Goal: Transaction & Acquisition: Purchase product/service

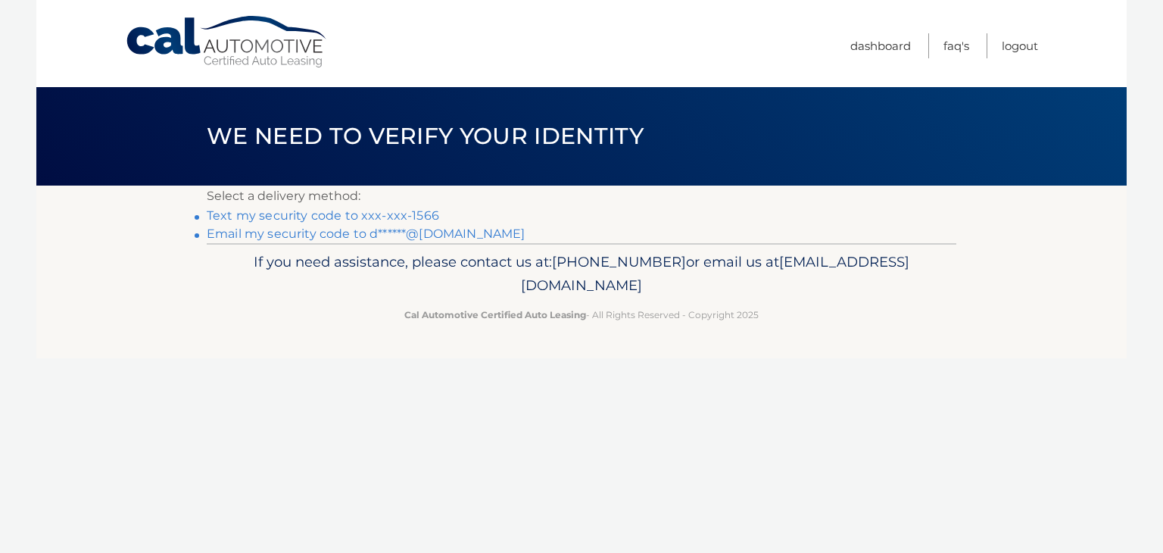
click at [403, 213] on link "Text my security code to xxx-xxx-1566" at bounding box center [323, 215] width 232 height 14
click at [207, 215] on li "Text my security code to xxx-xxx-1566" at bounding box center [581, 216] width 749 height 18
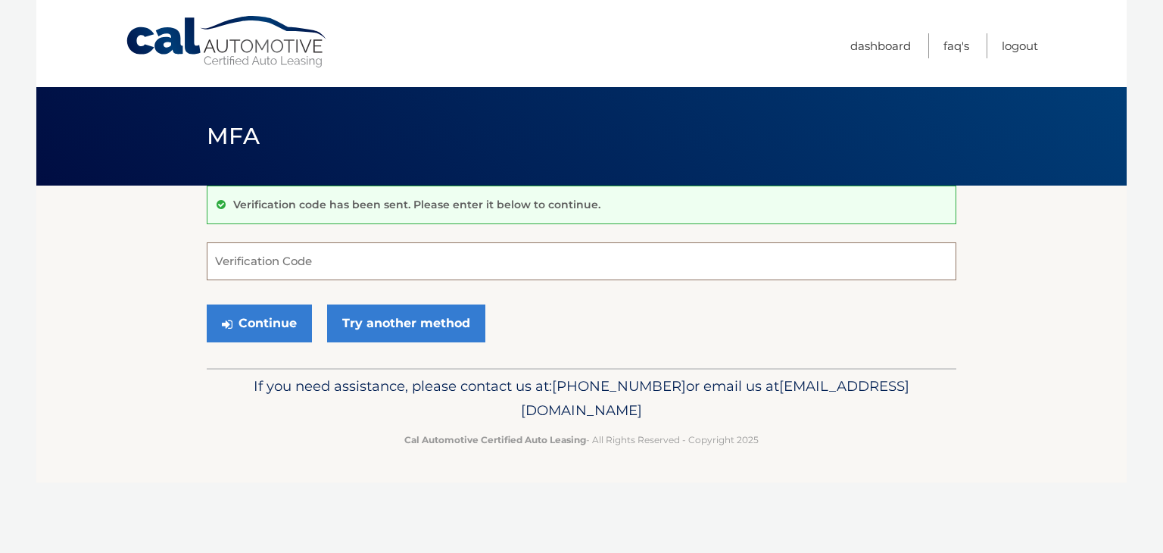
click at [238, 266] on input "Verification Code" at bounding box center [581, 261] width 749 height 38
type input "865461"
click at [262, 321] on button "Continue" at bounding box center [259, 323] width 105 height 38
click at [276, 325] on button "Continue" at bounding box center [259, 323] width 105 height 38
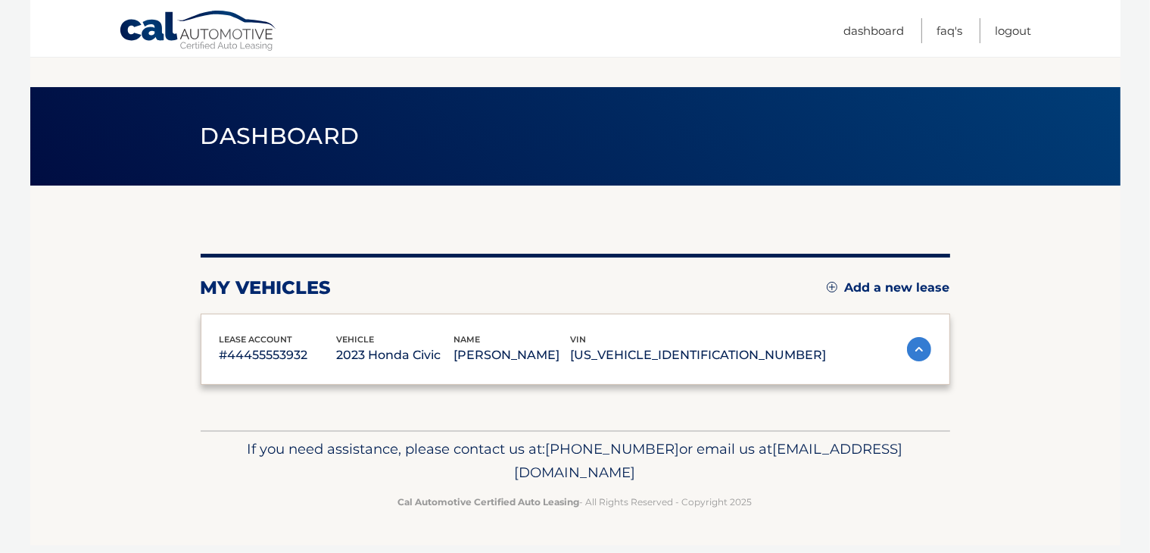
scroll to position [235, 0]
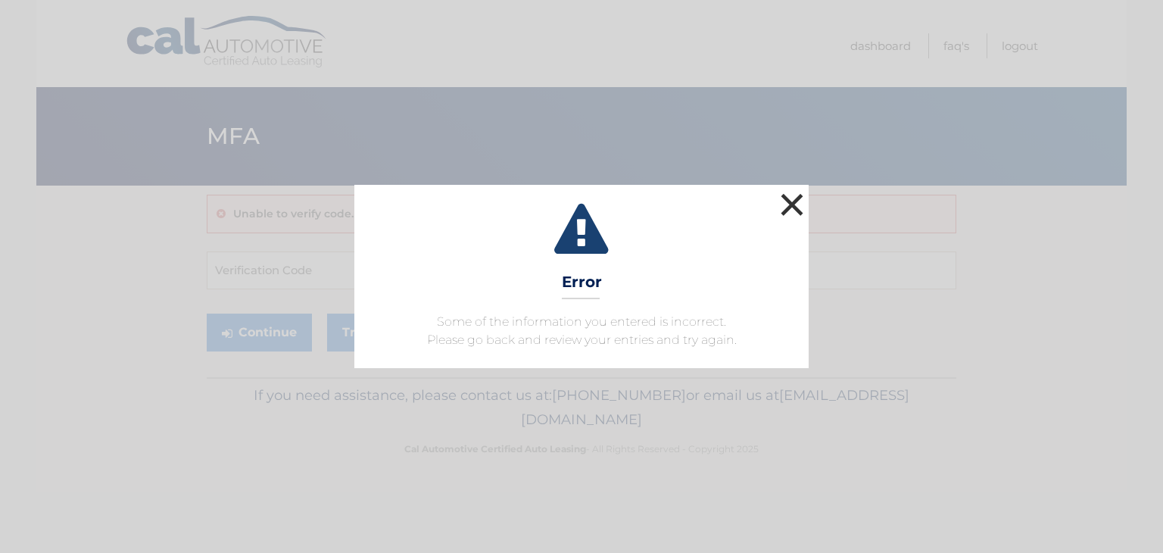
click at [784, 207] on button "×" at bounding box center [792, 204] width 30 height 30
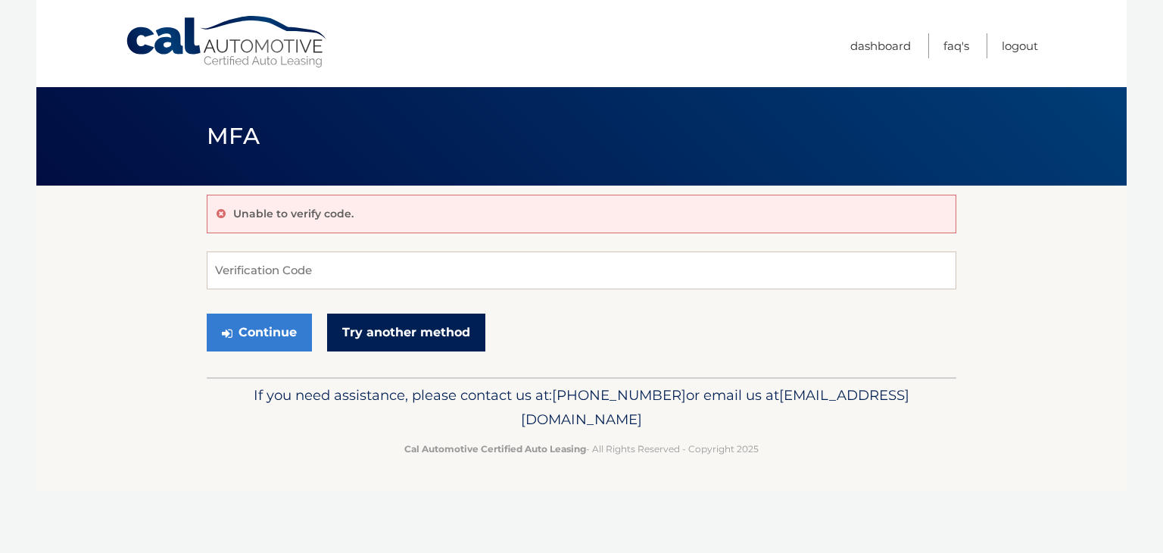
click at [378, 334] on link "Try another method" at bounding box center [406, 332] width 158 height 38
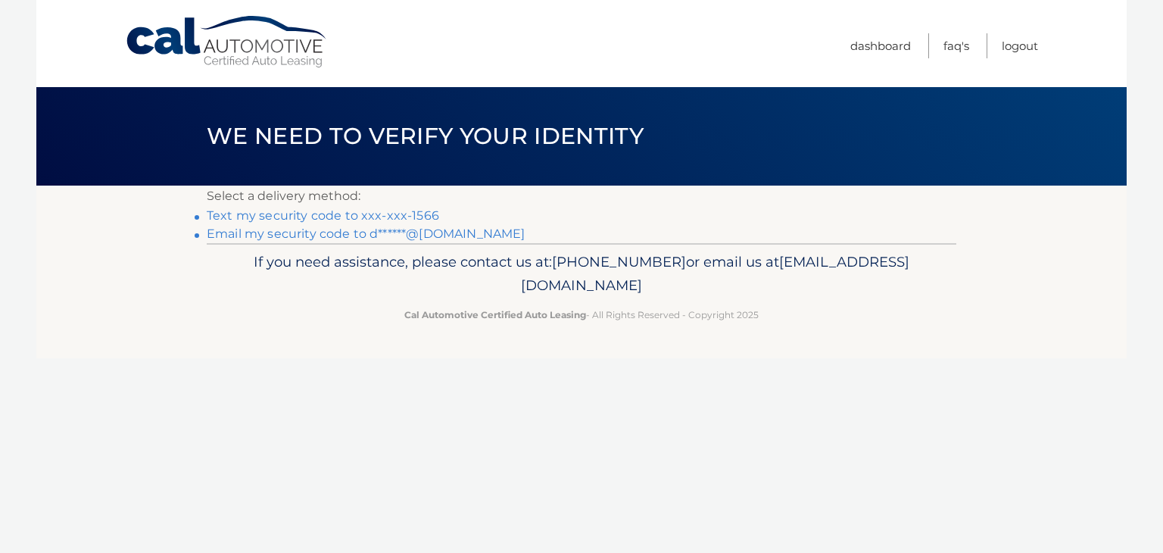
click at [382, 228] on link "Email my security code to d******@aol.com" at bounding box center [366, 233] width 319 height 14
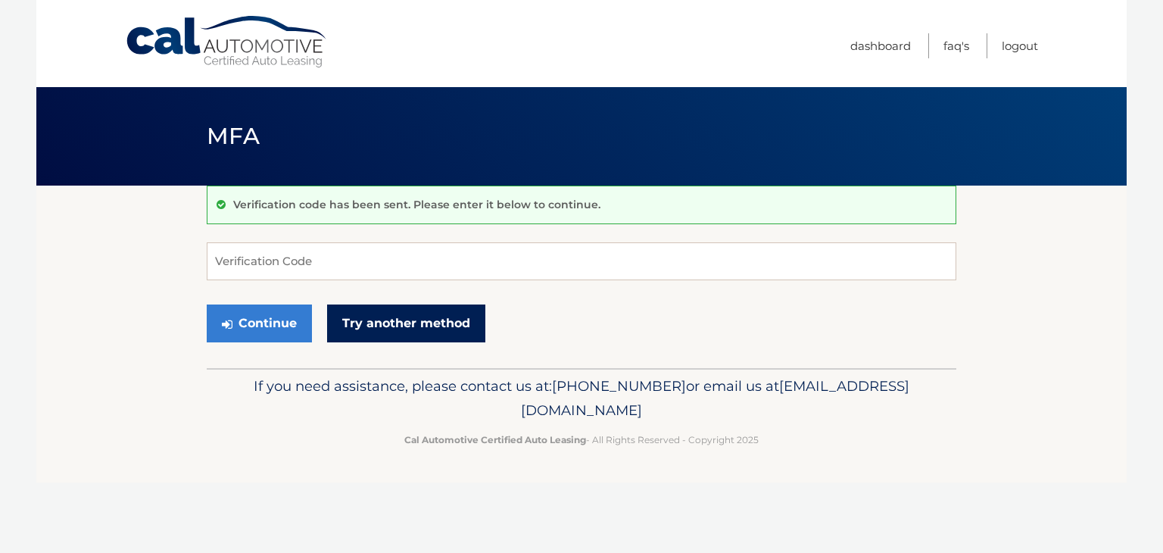
click at [341, 316] on link "Try another method" at bounding box center [406, 323] width 158 height 38
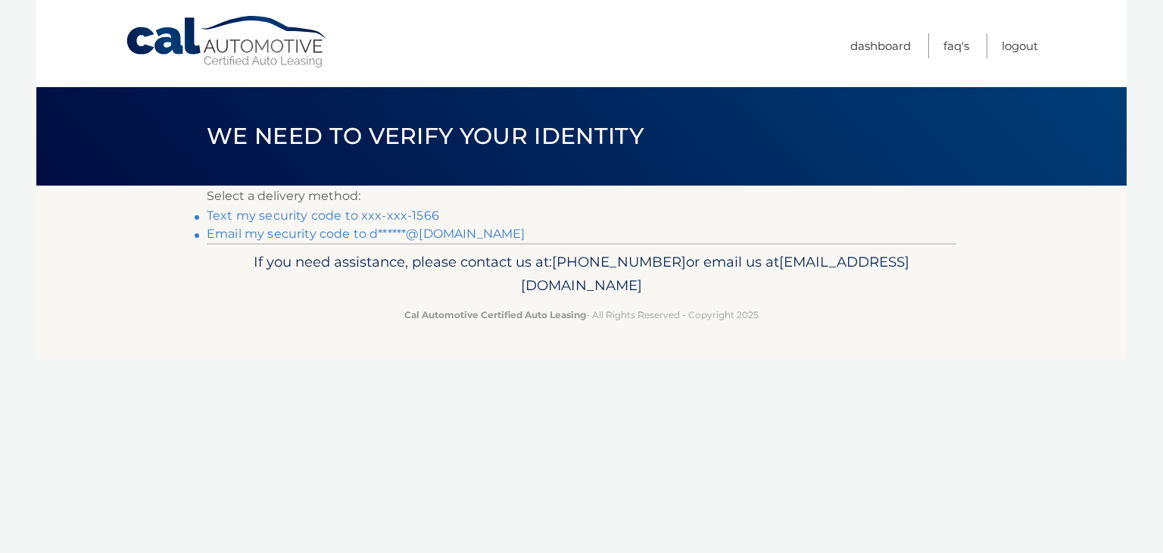
click at [344, 222] on link "Text my security code to xxx-xxx-1566" at bounding box center [323, 215] width 232 height 14
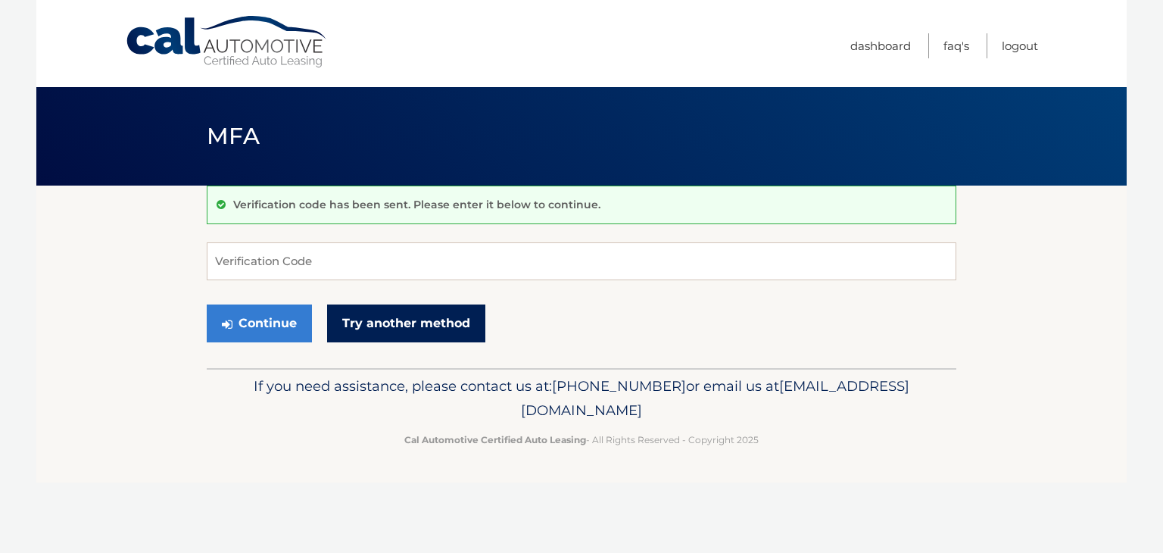
click at [427, 321] on link "Try another method" at bounding box center [406, 323] width 158 height 38
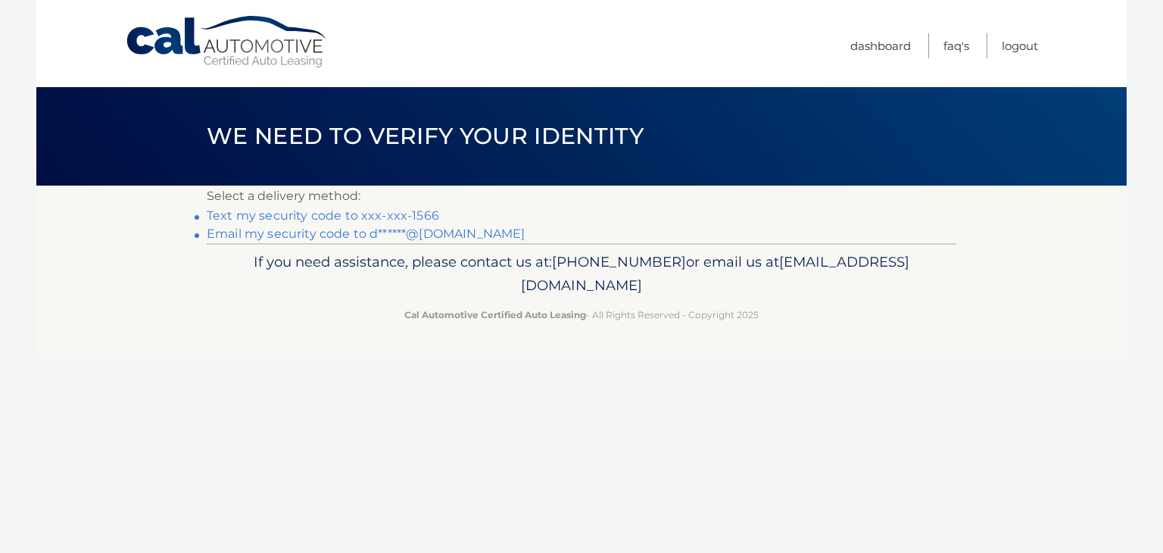
click at [374, 216] on link "Text my security code to xxx-xxx-1566" at bounding box center [323, 215] width 232 height 14
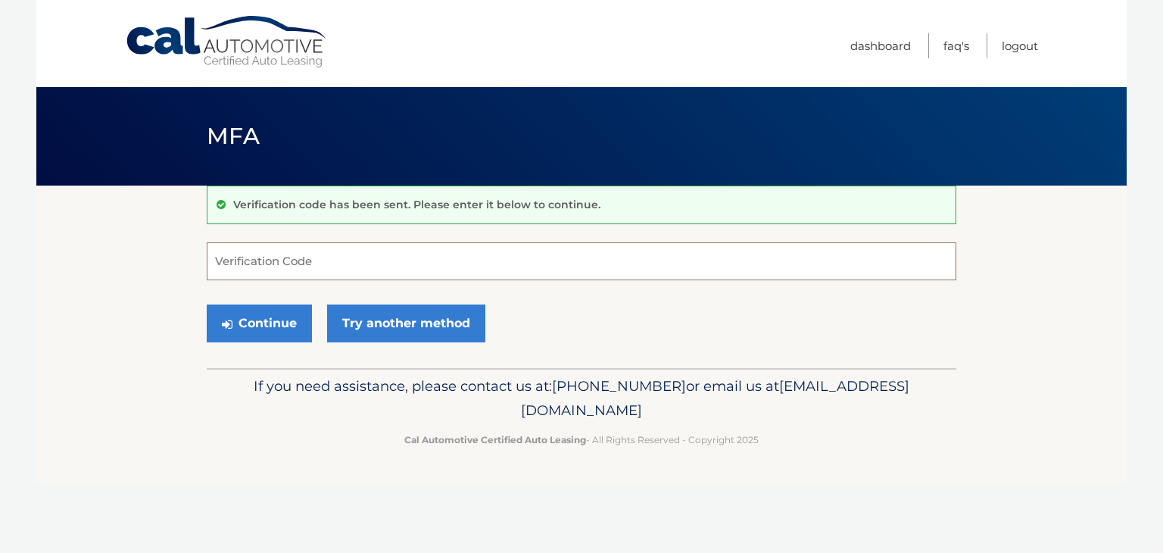
click at [250, 252] on input "Verification Code" at bounding box center [581, 261] width 749 height 38
type input "868620"
click at [246, 326] on button "Continue" at bounding box center [259, 323] width 105 height 38
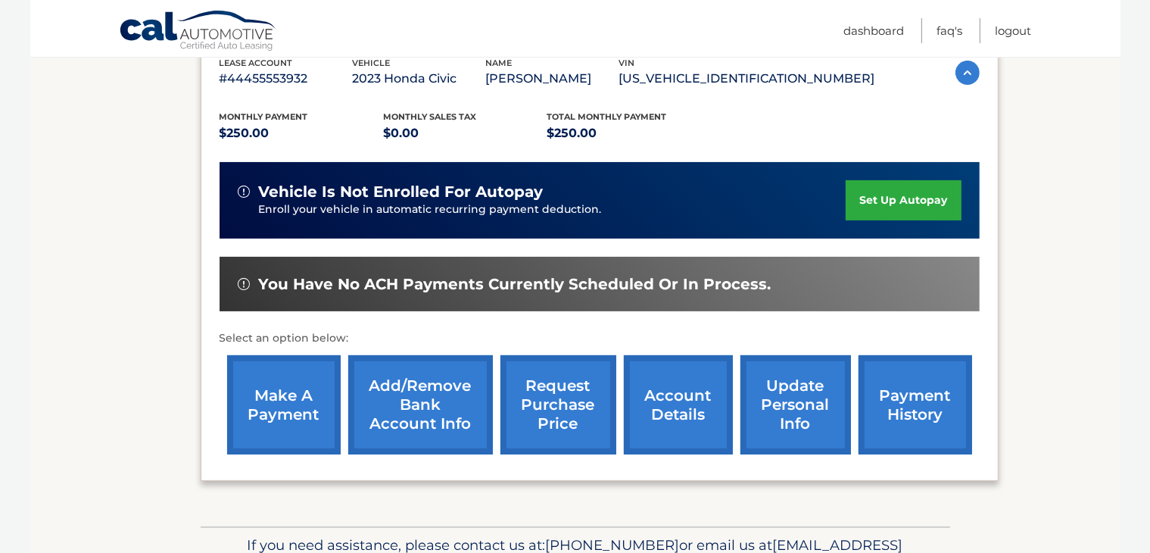
scroll to position [281, 0]
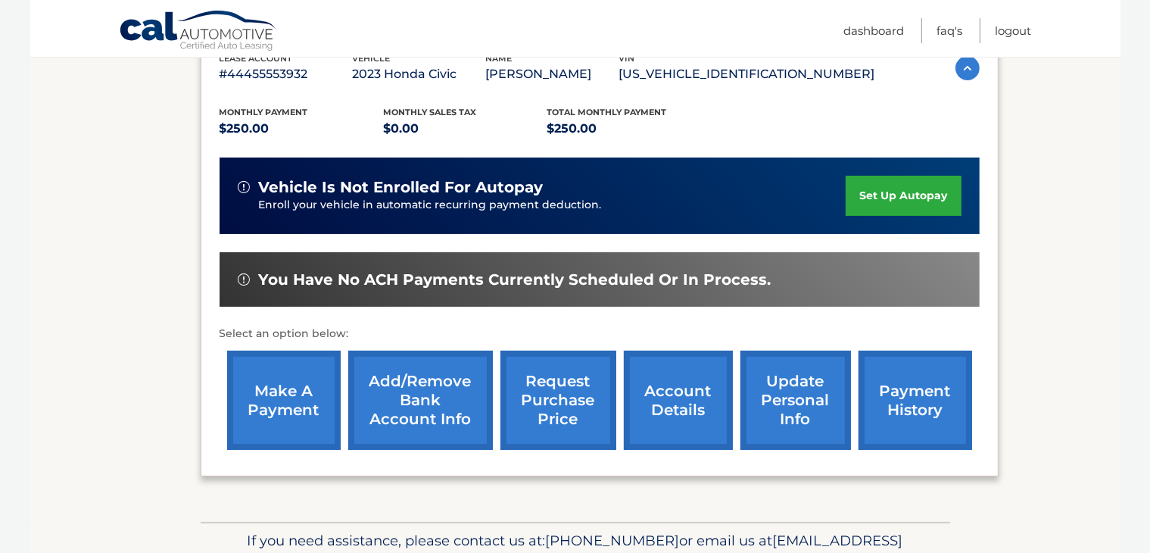
click at [272, 422] on link "make a payment" at bounding box center [284, 400] width 114 height 99
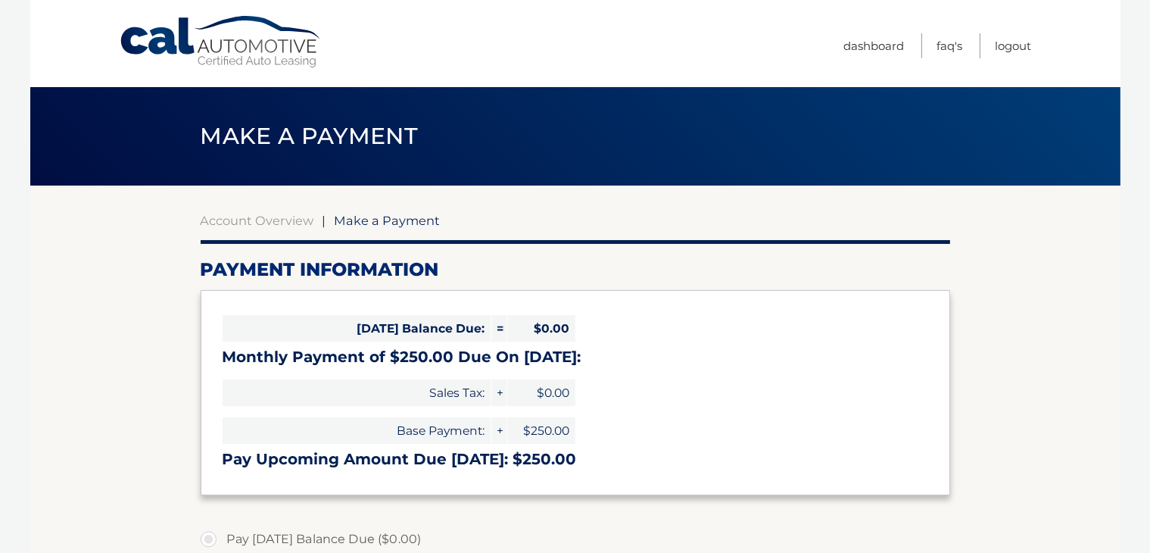
select select "MzAzYWNiNmYtZDc3Yi00ZmIyLTgzNjMtYmQ1Y2M3ODUwYWQx"
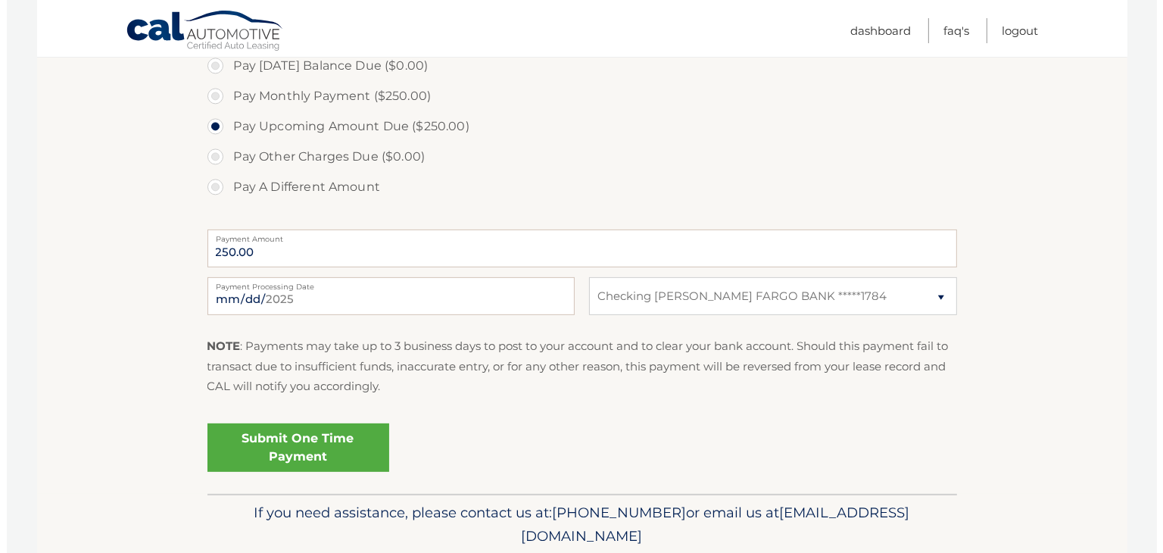
scroll to position [485, 0]
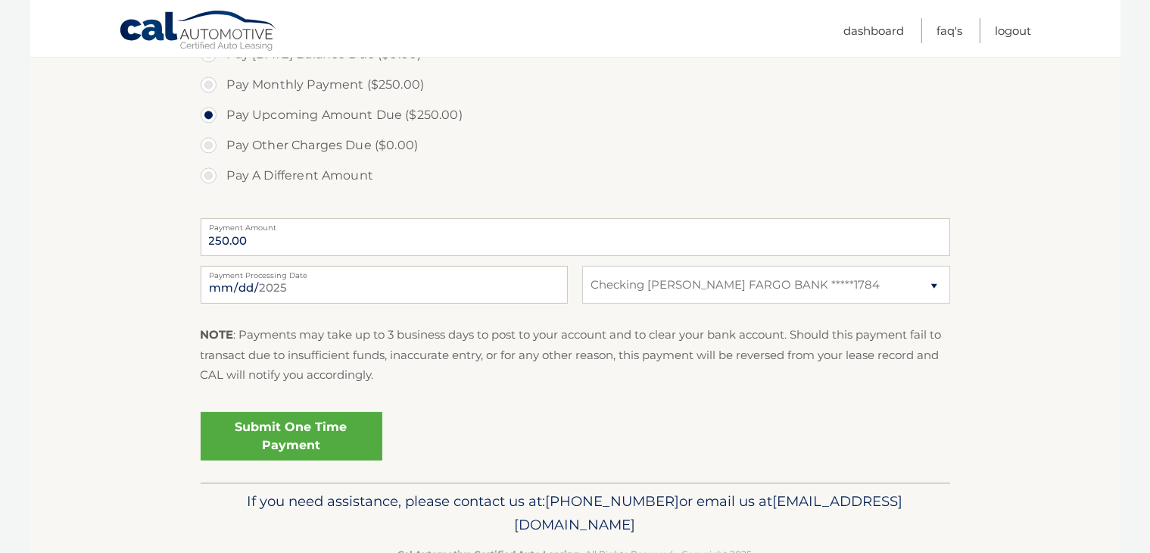
click at [327, 431] on link "Submit One Time Payment" at bounding box center [292, 436] width 182 height 48
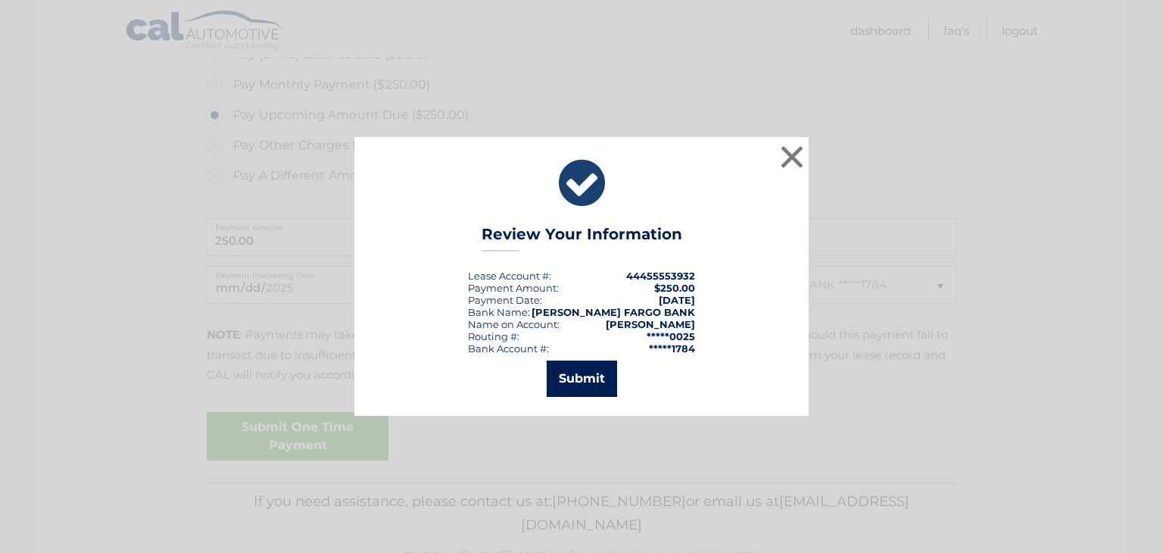
click at [578, 367] on button "Submit" at bounding box center [582, 378] width 70 height 36
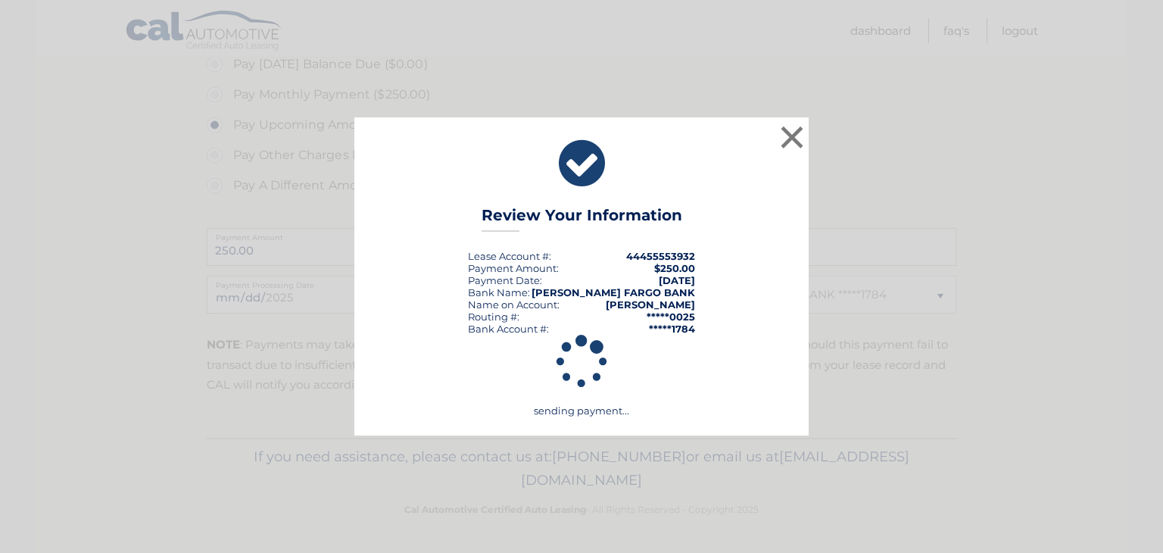
scroll to position [474, 0]
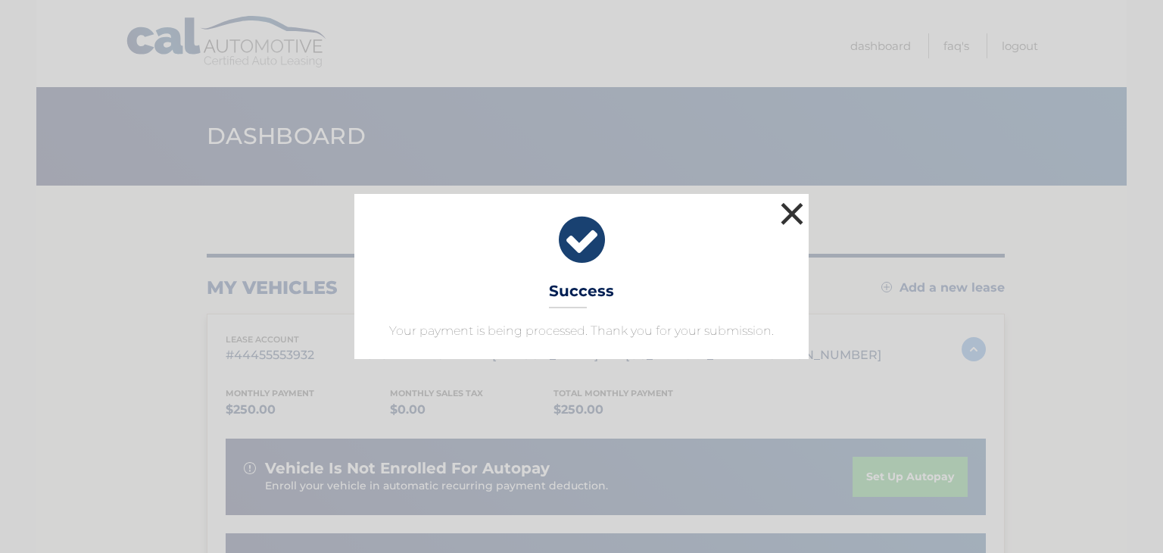
click at [781, 210] on button "×" at bounding box center [792, 213] width 30 height 30
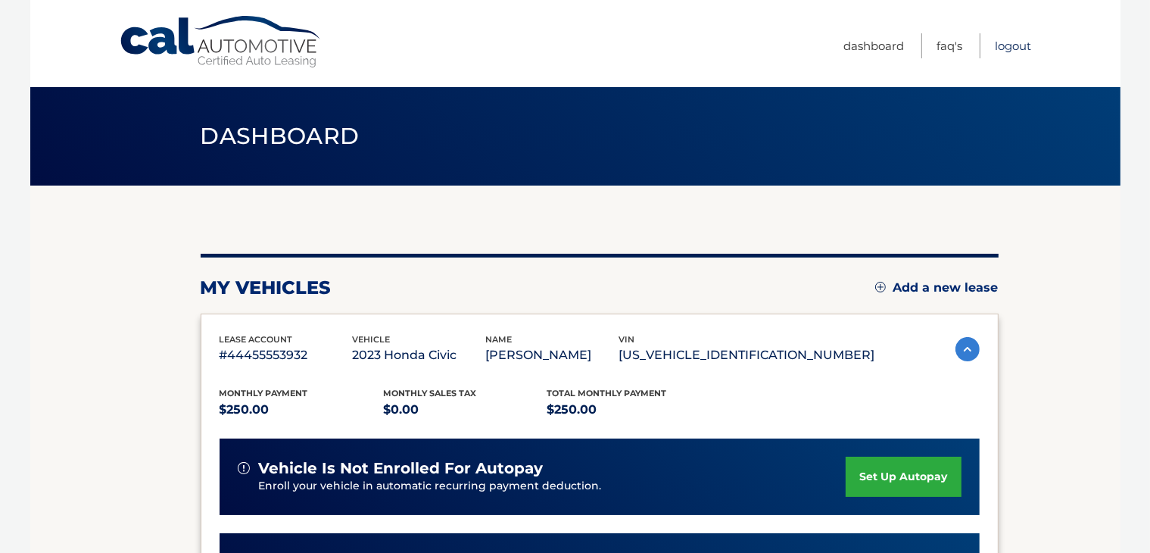
click at [1015, 45] on link "Logout" at bounding box center [1014, 45] width 36 height 25
